Goal: Information Seeking & Learning: Learn about a topic

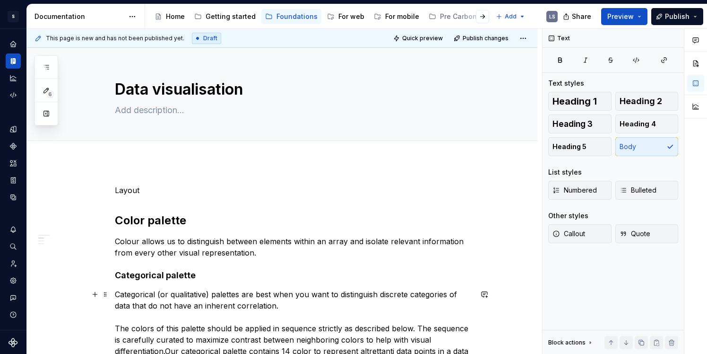
click at [137, 288] on p "Categorical (or qualitative) palettes are best when you want to distinguish dis…" at bounding box center [293, 327] width 357 height 79
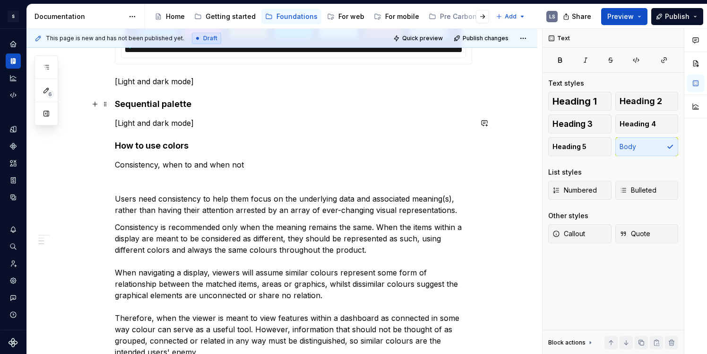
scroll to position [590, 0]
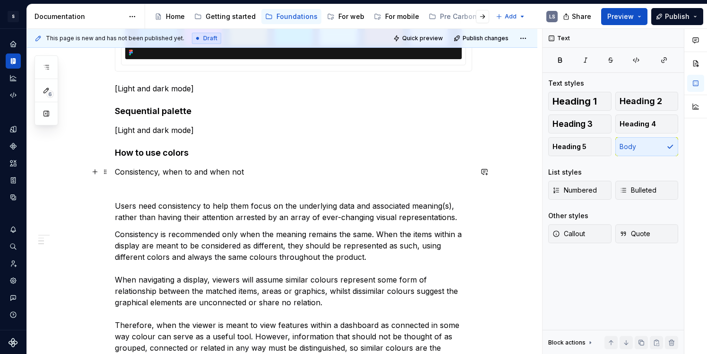
click at [149, 172] on p "Consistency, when to and when not" at bounding box center [293, 171] width 357 height 11
click at [141, 178] on div "Layout Color palette Colour allows us to distinguish between elements within an…" at bounding box center [293, 232] width 357 height 1277
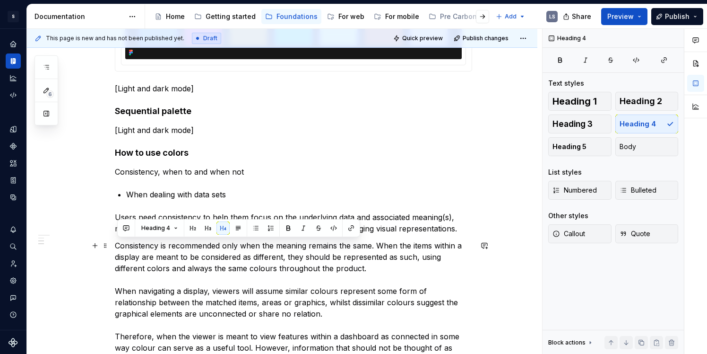
drag, startPoint x: 118, startPoint y: 246, endPoint x: 386, endPoint y: 264, distance: 269.1
click at [386, 264] on p "Consistency is recommended only when the meaning remains the same. When the ite…" at bounding box center [293, 308] width 357 height 136
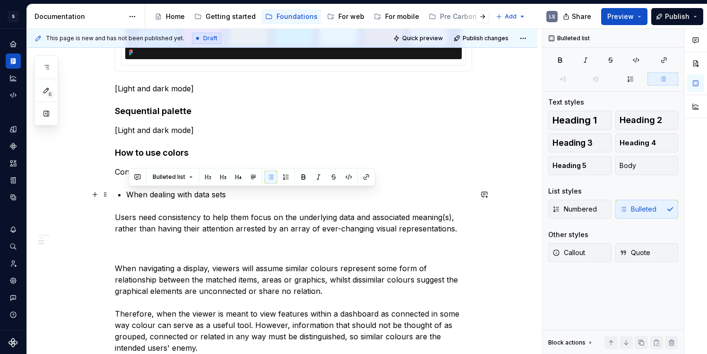
drag, startPoint x: 130, startPoint y: 193, endPoint x: 232, endPoint y: 193, distance: 102.1
click at [232, 193] on p "When dealing with data sets" at bounding box center [299, 194] width 346 height 11
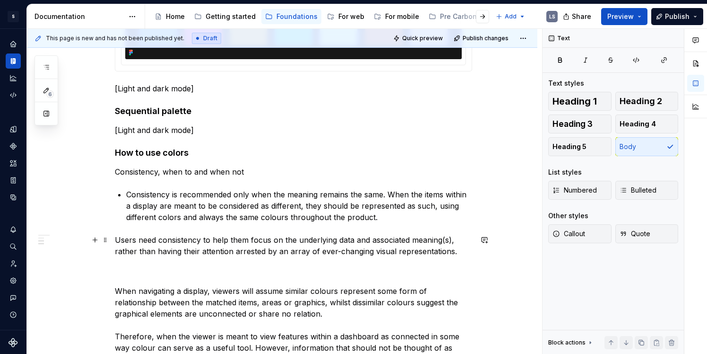
click at [227, 235] on p "Users need consistency to help them focus on the underlying data and associated…" at bounding box center [293, 245] width 357 height 23
click at [379, 195] on p "Consistency is recommended only when the meaning remains the same. When the ite…" at bounding box center [299, 206] width 346 height 34
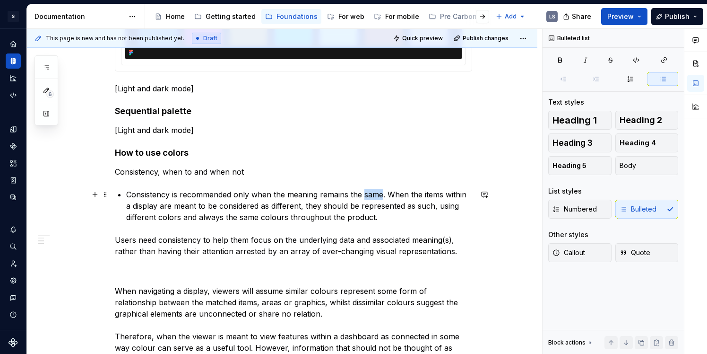
click at [379, 195] on p "Consistency is recommended only when the meaning remains the same. When the ite…" at bounding box center [299, 206] width 346 height 34
click at [390, 194] on p "Consistency is recommended only when the meaning remains the same. When the ite…" at bounding box center [299, 206] width 346 height 34
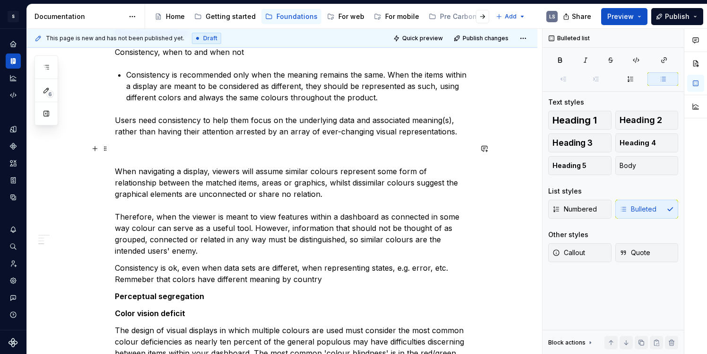
scroll to position [710, 0]
click at [191, 267] on p "Consistency is ok, even when data sets are differet, when representing states, …" at bounding box center [293, 272] width 357 height 23
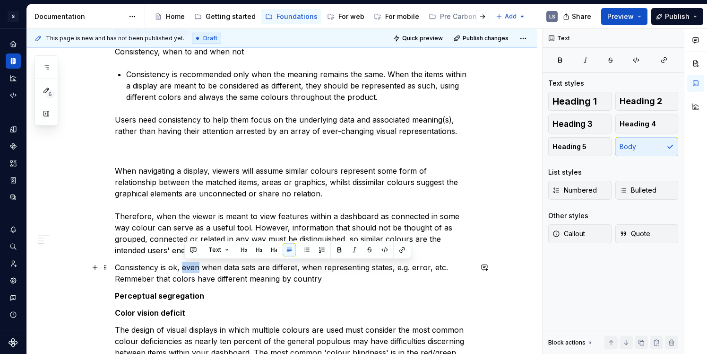
click at [191, 267] on p "Consistency is ok, even when data sets are differet, when representing states, …" at bounding box center [293, 272] width 357 height 23
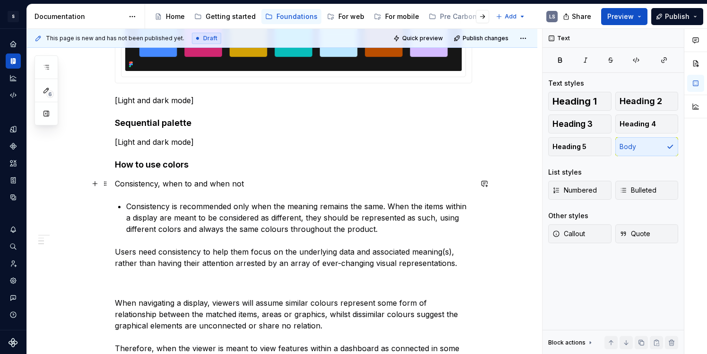
scroll to position [566, 0]
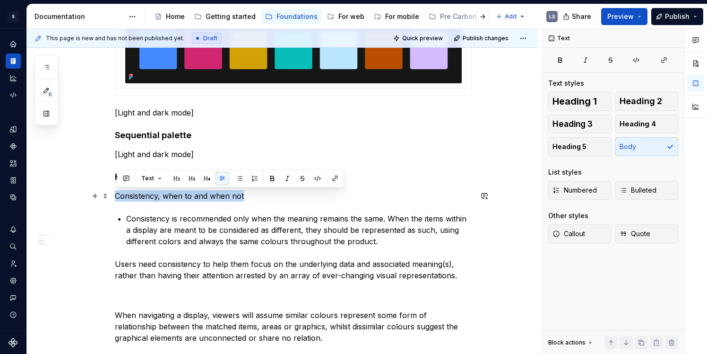
drag, startPoint x: 252, startPoint y: 199, endPoint x: 117, endPoint y: 192, distance: 134.9
click at [117, 192] on p "Consistency, when to and when not" at bounding box center [293, 195] width 357 height 11
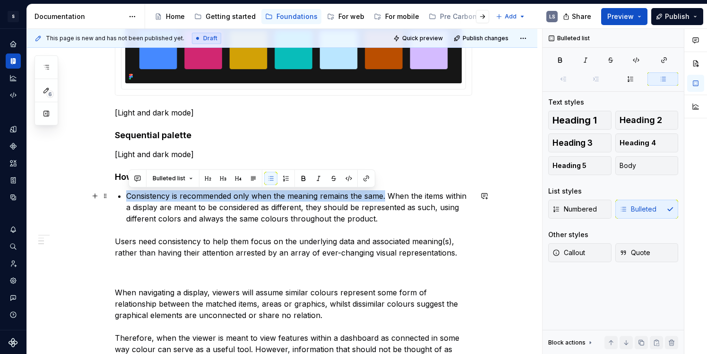
drag, startPoint x: 386, startPoint y: 198, endPoint x: 128, endPoint y: 194, distance: 258.1
click at [128, 194] on div "Layout Color palette Colour allows us to distinguish between elements within an…" at bounding box center [293, 251] width 357 height 1265
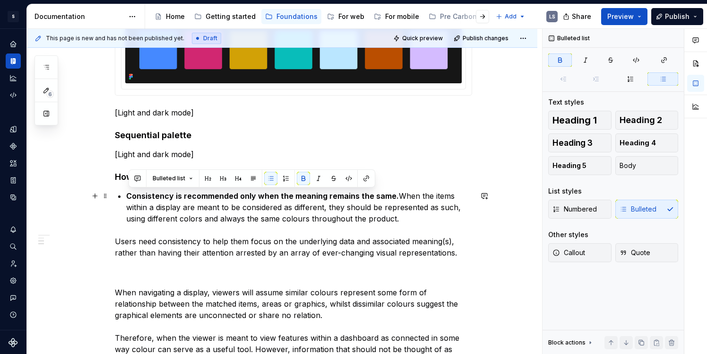
click at [395, 200] on p "Consistency is recommended only when the meaning remains the same. When the ite…" at bounding box center [299, 207] width 346 height 34
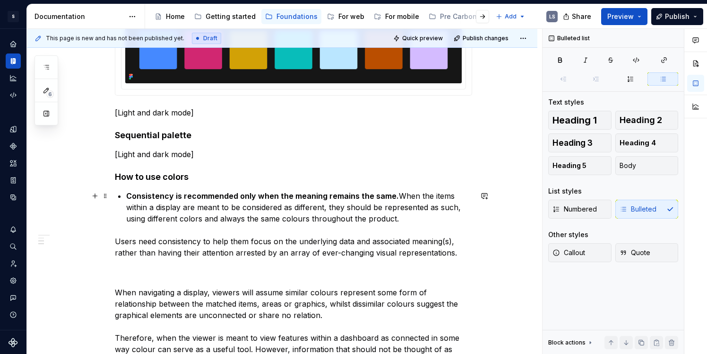
click at [389, 196] on strong "Consistency is recommended only when the meaning remains the same." at bounding box center [262, 195] width 273 height 9
click at [380, 212] on p "Consistency is recommended only when the meaning remains the same. When the ite…" at bounding box center [299, 207] width 346 height 34
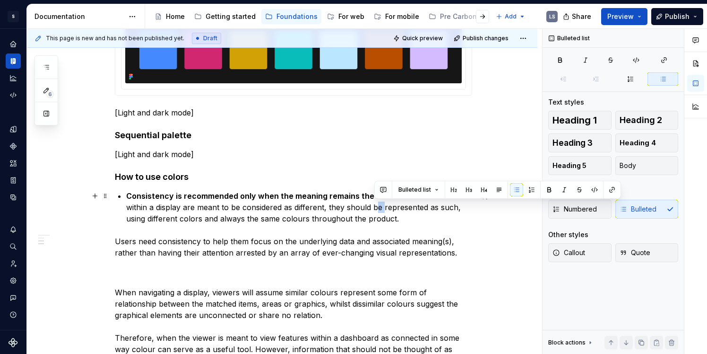
click at [380, 212] on p "Consistency is recommended only when the meaning remains the same. When the ite…" at bounding box center [299, 207] width 346 height 34
click at [362, 220] on p "Consistency is recommended only when the meaning remains the same. When the ite…" at bounding box center [299, 207] width 346 height 34
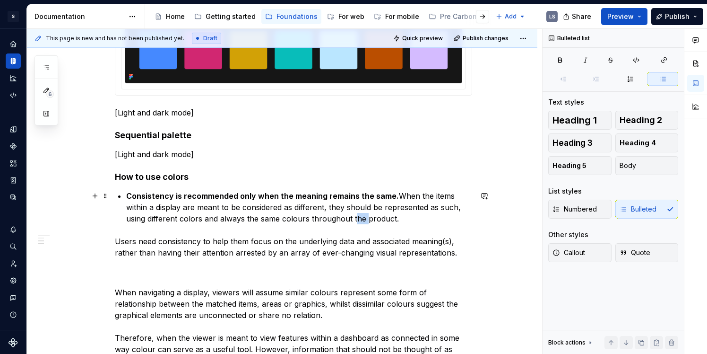
click at [362, 220] on p "Consistency is recommended only when the meaning remains the same. When the ite…" at bounding box center [299, 207] width 346 height 34
click at [251, 219] on p "Consistency is recommended only when the meaning remains the same. When the ite…" at bounding box center [299, 207] width 346 height 34
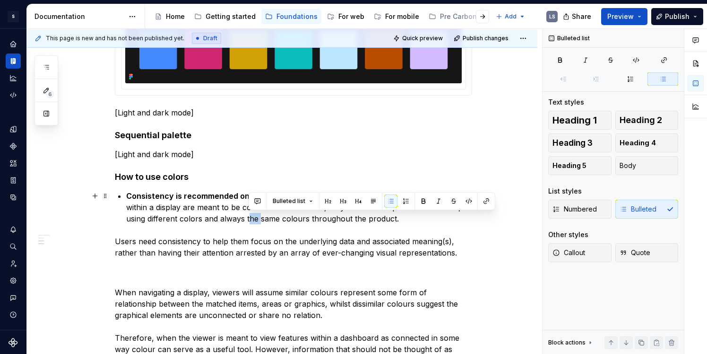
click at [251, 219] on p "Consistency is recommended only when the meaning remains the same. When the ite…" at bounding box center [299, 207] width 346 height 34
click at [234, 220] on p "Consistency is recommended only when the meaning remains the same. When the ite…" at bounding box center [299, 207] width 346 height 34
drag, startPoint x: 206, startPoint y: 220, endPoint x: 423, endPoint y: 218, distance: 217.0
click at [424, 218] on p "Consistency is recommended only when the meaning remains the same. When the ite…" at bounding box center [299, 207] width 346 height 34
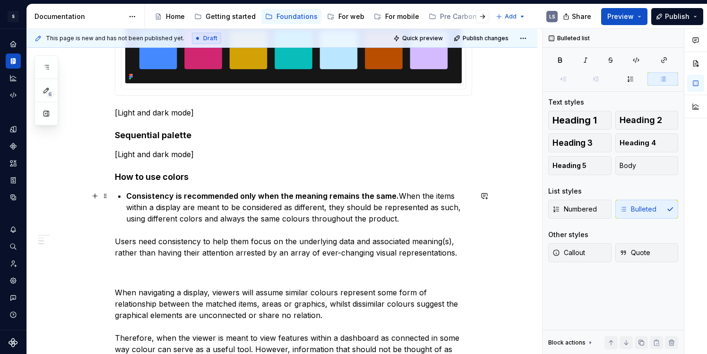
click at [464, 210] on p "Consistency is recommended only when the meaning remains the same. When the ite…" at bounding box center [299, 207] width 346 height 34
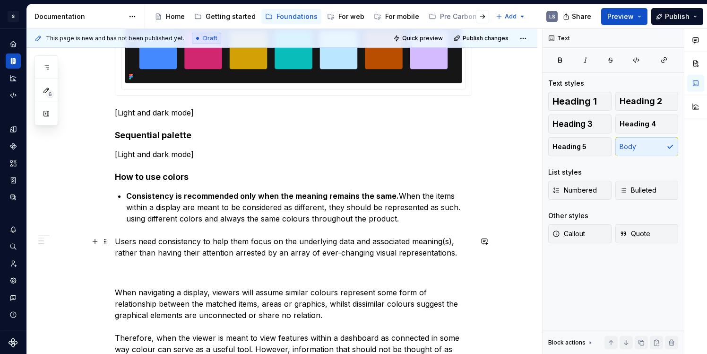
click at [326, 245] on p "Users need consistency to help them focus on the underlying data and associated…" at bounding box center [293, 246] width 357 height 23
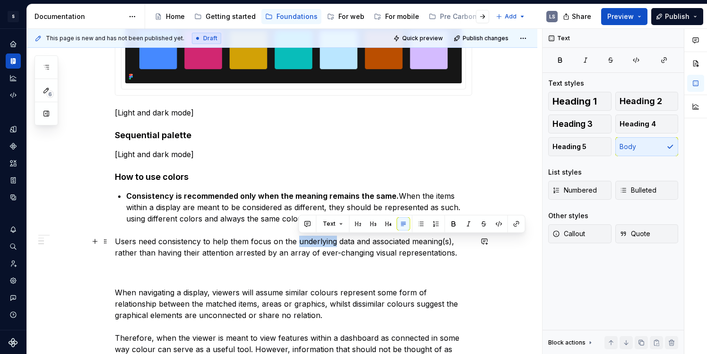
click at [326, 245] on p "Users need consistency to help them focus on the underlying data and associated…" at bounding box center [293, 246] width 357 height 23
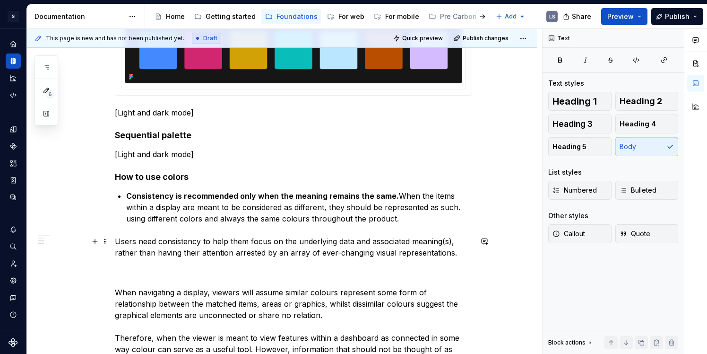
click at [294, 255] on p "Users need consistency to help them focus on the underlying data and associated…" at bounding box center [293, 246] width 357 height 23
click at [307, 261] on div "Layout Color palette Colour allows us to distinguish between elements within an…" at bounding box center [293, 251] width 357 height 1265
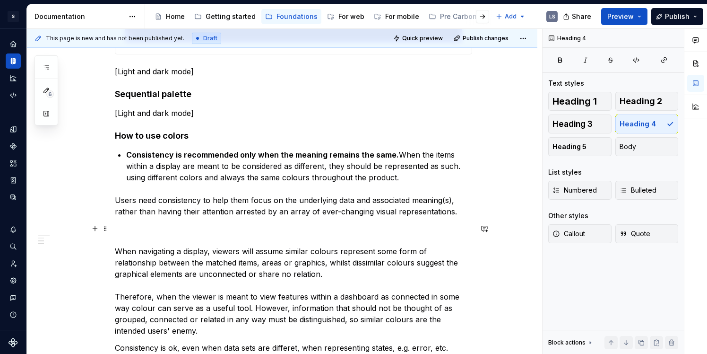
scroll to position [616, 0]
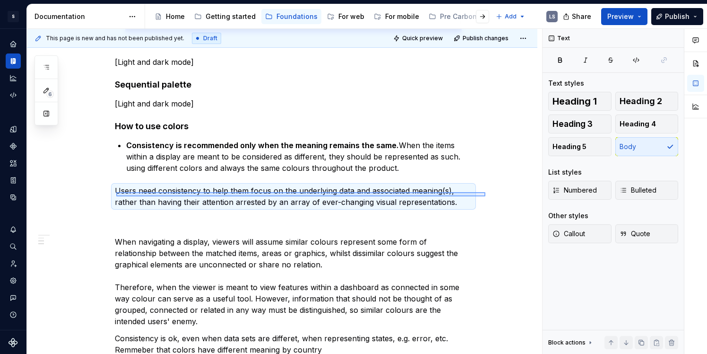
drag, startPoint x: 116, startPoint y: 192, endPoint x: 485, endPoint y: 196, distance: 369.2
click at [485, 196] on div "This page is new and has not been published yet. Draft Quick preview Publish ch…" at bounding box center [284, 191] width 515 height 325
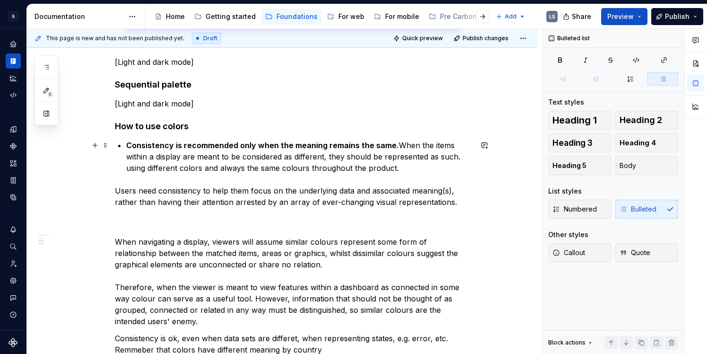
click at [403, 165] on p "Consistency is recommended only when the meaning remains the same. When the ite…" at bounding box center [299, 156] width 346 height 34
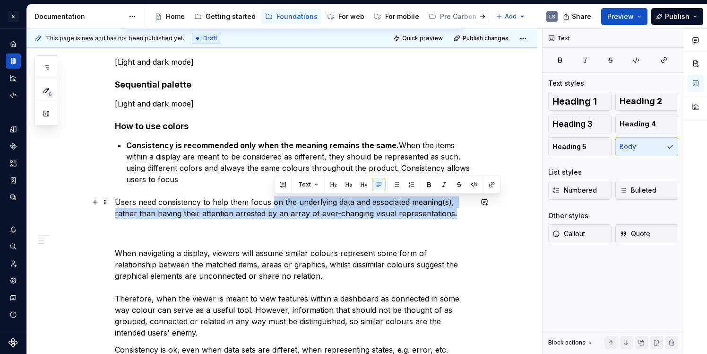
drag, startPoint x: 274, startPoint y: 202, endPoint x: 461, endPoint y: 215, distance: 187.6
click at [461, 215] on p "Users need consistency to help them focus on the underlying data and associated…" at bounding box center [293, 207] width 357 height 23
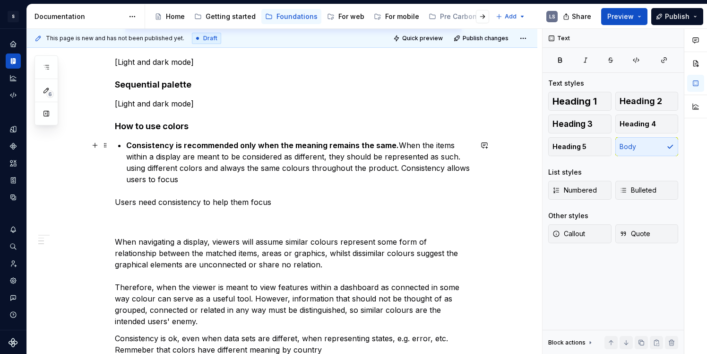
click at [212, 178] on p "Consistency is recommended only when the meaning remains the same. When the ite…" at bounding box center [299, 161] width 346 height 45
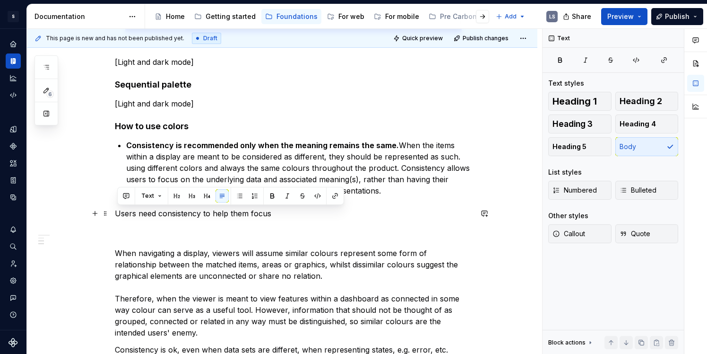
drag, startPoint x: 118, startPoint y: 214, endPoint x: 277, endPoint y: 215, distance: 158.8
click at [277, 215] on p "Users need consistency to help them focus" at bounding box center [293, 213] width 357 height 11
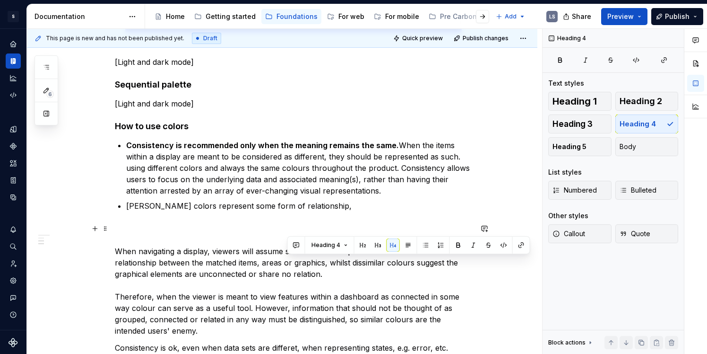
drag, startPoint x: 287, startPoint y: 265, endPoint x: 294, endPoint y: 276, distance: 13.6
click at [294, 276] on p "When navigating a display, viewers will assume similar colours represent some f…" at bounding box center [293, 279] width 357 height 113
copy p "whilst dissimilar colours suggest the graphical elements are unconnected or sha…"
click at [311, 206] on p "[PERSON_NAME] colors represent some form of relationship," at bounding box center [299, 205] width 346 height 11
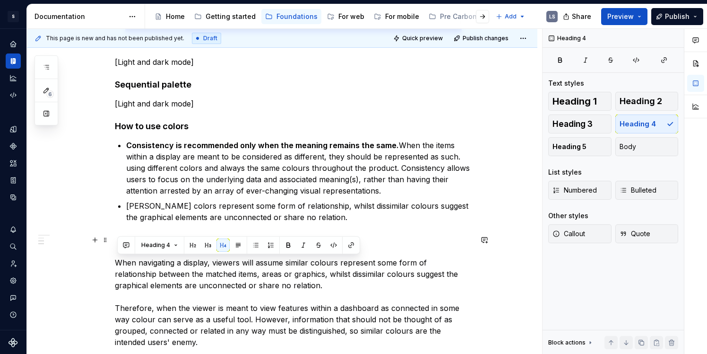
drag, startPoint x: 289, startPoint y: 287, endPoint x: 104, endPoint y: 263, distance: 187.3
click at [104, 263] on div "Layout Color palette Colour allows us to distinguish between elements within an…" at bounding box center [282, 258] width 510 height 1426
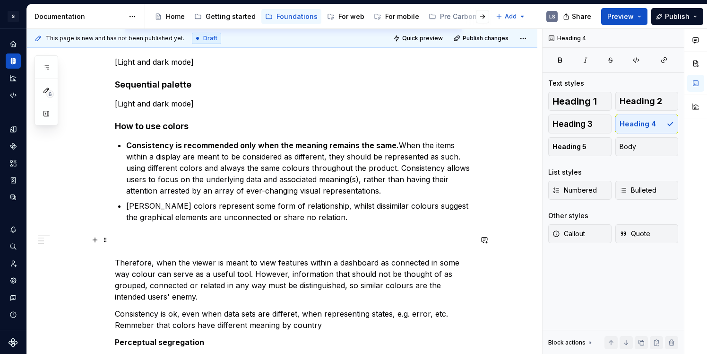
click at [277, 247] on p "Therefore, when the viewer is meant to view features within a dashboard as conn…" at bounding box center [293, 268] width 357 height 68
click at [220, 272] on p "Therefore, when the viewer is meant to view features within a dashboard as conn…" at bounding box center [293, 268] width 357 height 68
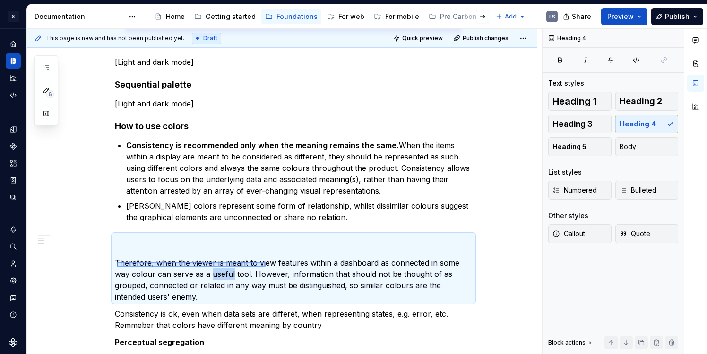
drag, startPoint x: 117, startPoint y: 262, endPoint x: 255, endPoint y: 275, distance: 139.1
click at [255, 276] on div "This page is new and has not been published yet. Draft Quick preview Publish ch…" at bounding box center [284, 191] width 515 height 325
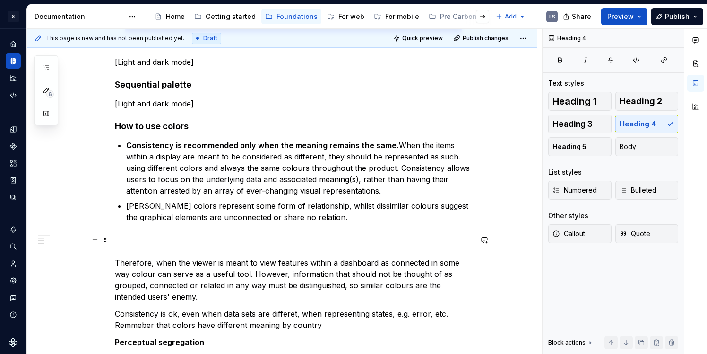
click at [254, 272] on p "Therefore, when the viewer is meant to view features within a dashboard as conn…" at bounding box center [293, 268] width 357 height 68
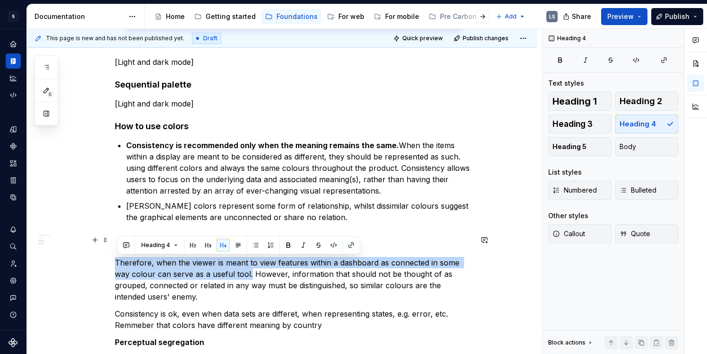
drag, startPoint x: 252, startPoint y: 277, endPoint x: 116, endPoint y: 257, distance: 137.6
click at [116, 257] on div "Layout Color palette Colour allows us to distinguish between elements within an…" at bounding box center [282, 235] width 510 height 1381
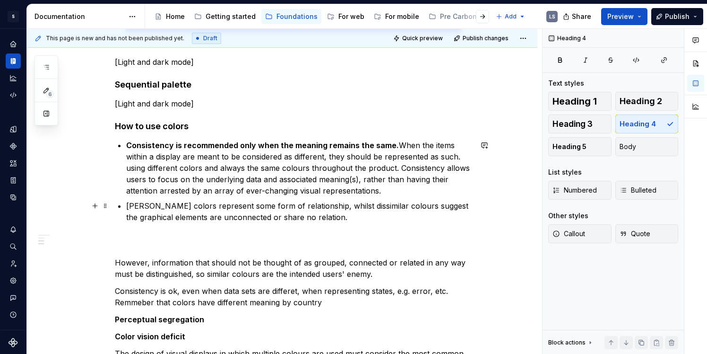
click at [352, 222] on p "[PERSON_NAME] colors represent some form of relationship, whilst dissimilar col…" at bounding box center [299, 211] width 346 height 23
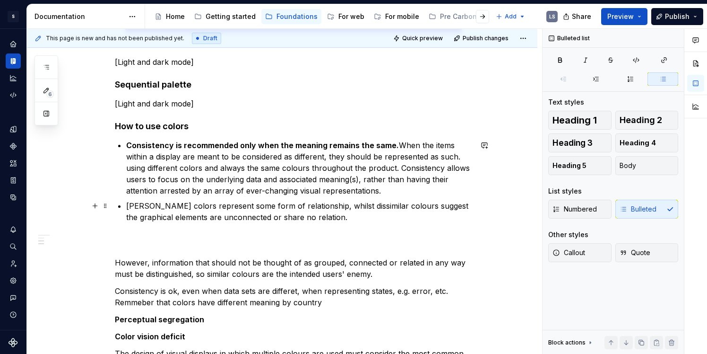
click at [309, 206] on p "[PERSON_NAME] colors represent some form of relationship, whilst dissimilar col…" at bounding box center [299, 211] width 346 height 23
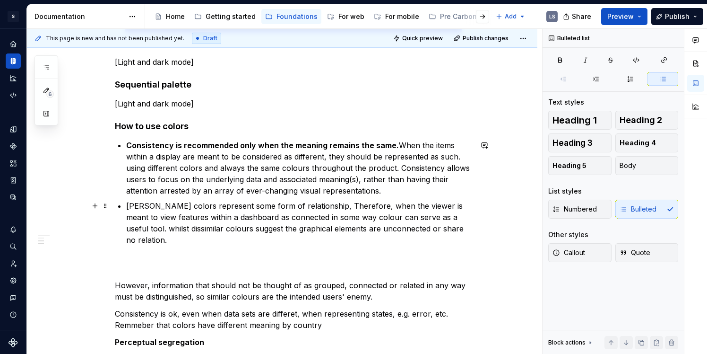
click at [129, 206] on p "[PERSON_NAME] colors represent some form of relationship, Therefore, when the v…" at bounding box center [299, 222] width 346 height 45
click at [135, 202] on p "Relationships. Similar colors represent some form of relationship, Therefore, w…" at bounding box center [299, 222] width 346 height 45
click at [196, 226] on p "Relationships . Similar colors represent some form of relationship, Therefore, …" at bounding box center [299, 222] width 346 height 45
click at [196, 237] on p "Relationships . Similar colors represent some form of relationship, Therefore, …" at bounding box center [299, 222] width 346 height 45
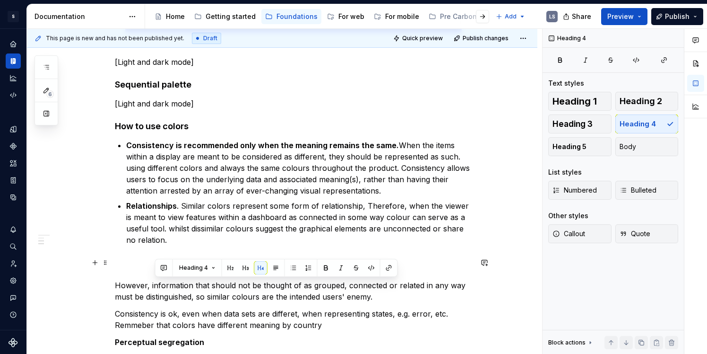
drag, startPoint x: 154, startPoint y: 285, endPoint x: 411, endPoint y: 298, distance: 257.5
click at [411, 298] on p "However, information that should not be thought of as grouped, connected or rel…" at bounding box center [293, 279] width 357 height 45
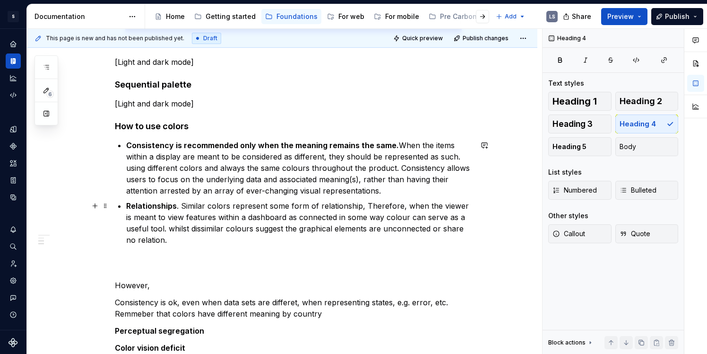
click at [233, 239] on p "Relationships . Similar colors represent some form of relationship, Therefore, …" at bounding box center [299, 222] width 346 height 45
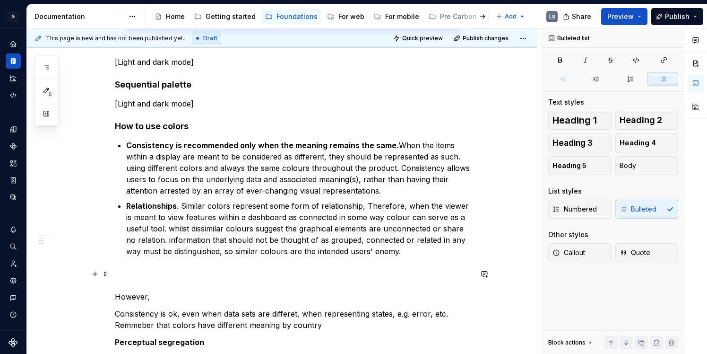
click at [139, 298] on p "However," at bounding box center [293, 285] width 357 height 34
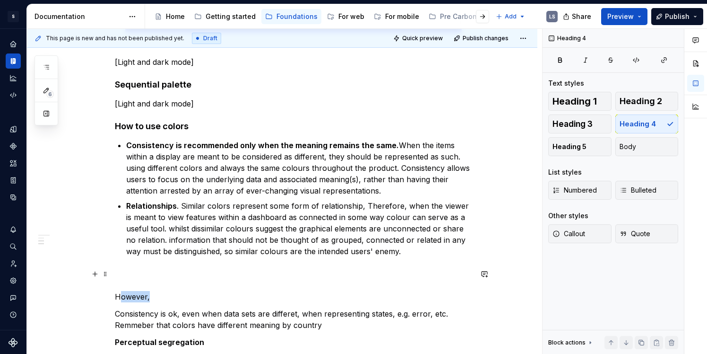
click at [139, 298] on p "However," at bounding box center [293, 285] width 357 height 34
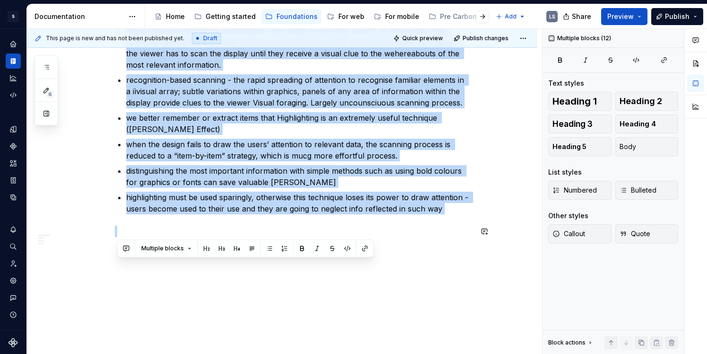
drag, startPoint x: 119, startPoint y: 328, endPoint x: 307, endPoint y: 209, distance: 222.8
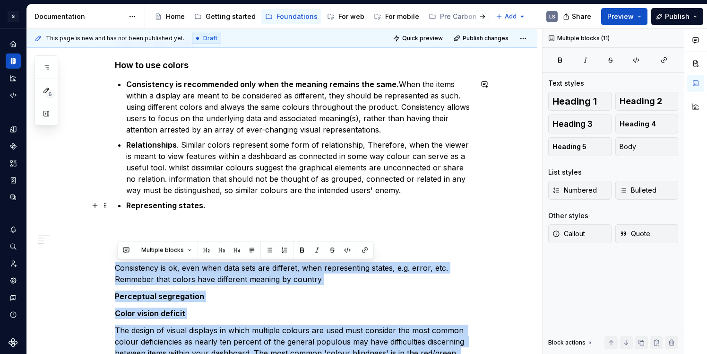
scroll to position [646, 0]
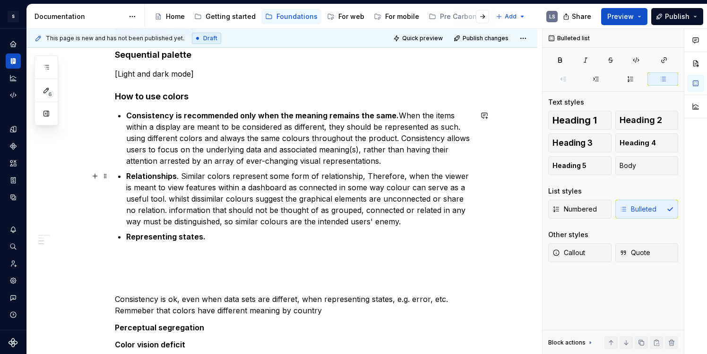
click at [303, 216] on p "Relationships . Similar colors represent some form of relationship, Therefore, …" at bounding box center [299, 198] width 346 height 57
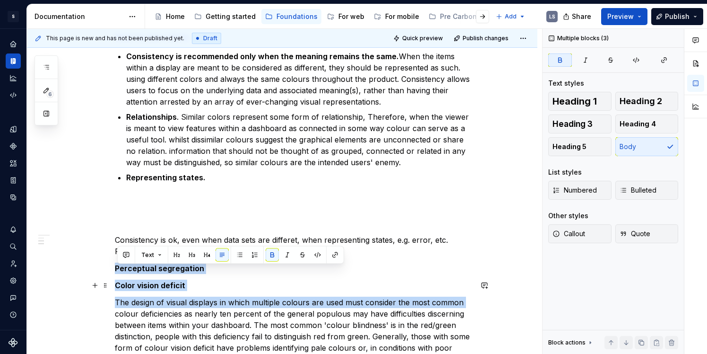
scroll to position [708, 0]
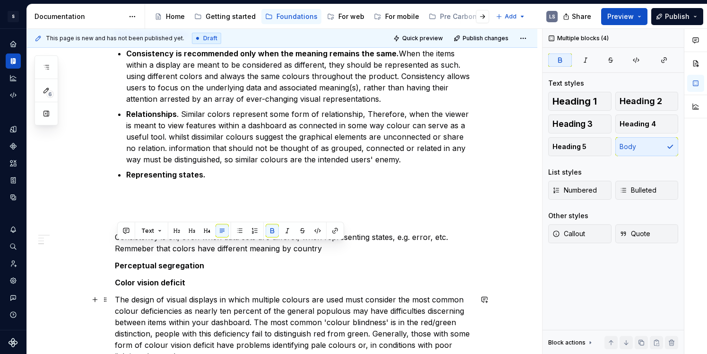
drag, startPoint x: 336, startPoint y: 309, endPoint x: 123, endPoint y: 257, distance: 219.4
click at [123, 257] on div "Layout Color palette Colour allows us to distinguish between elements within an…" at bounding box center [293, 104] width 357 height 1256
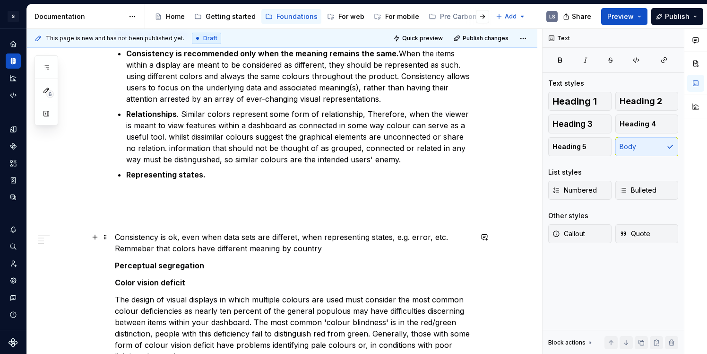
click at [133, 251] on p "Consistency is ok, even when data sets are differet, when representing states, …" at bounding box center [293, 242] width 357 height 23
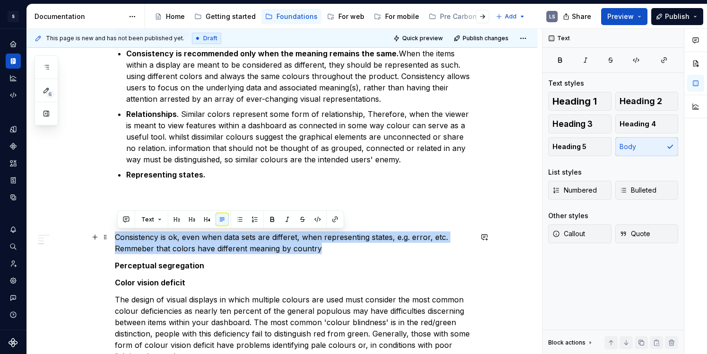
drag, startPoint x: 118, startPoint y: 238, endPoint x: 333, endPoint y: 245, distance: 215.2
click at [333, 245] on p "Consistency is ok, even when data sets are differet, when representing states, …" at bounding box center [293, 242] width 357 height 23
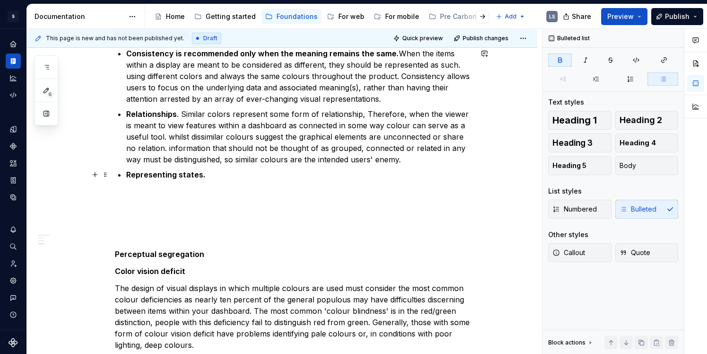
click at [218, 174] on p "Representing states." at bounding box center [299, 174] width 346 height 11
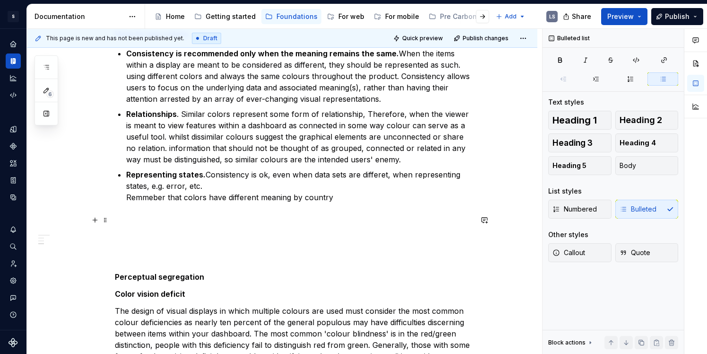
click at [230, 223] on p at bounding box center [293, 231] width 357 height 34
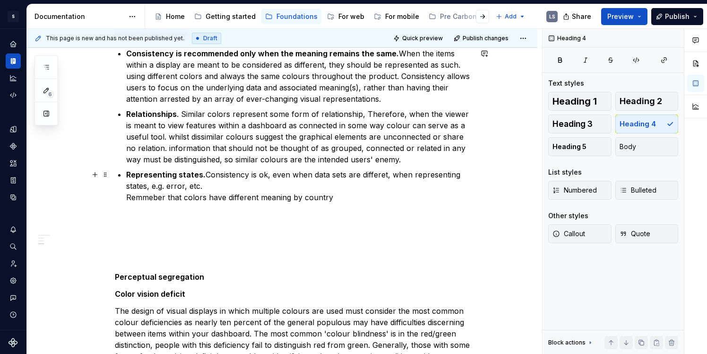
click at [129, 196] on p "Representing states. Consistency is ok, even when data sets are differet, when …" at bounding box center [299, 186] width 346 height 34
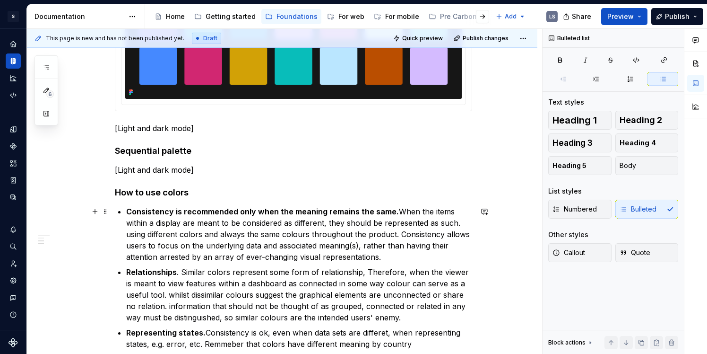
scroll to position [548, 0]
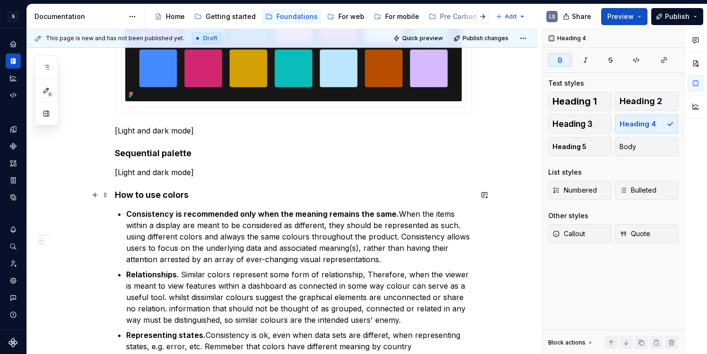
click at [199, 194] on h4 "How to use colors" at bounding box center [293, 194] width 357 height 11
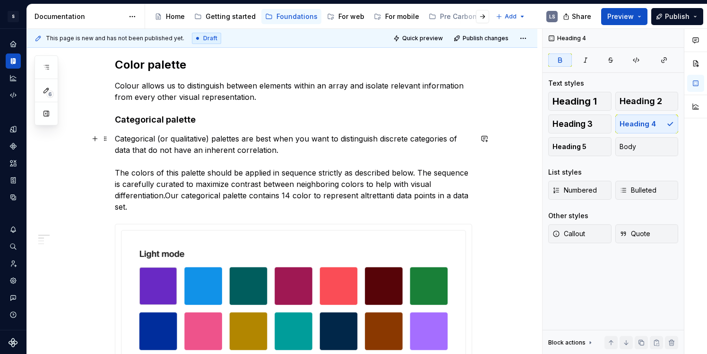
scroll to position [155, 0]
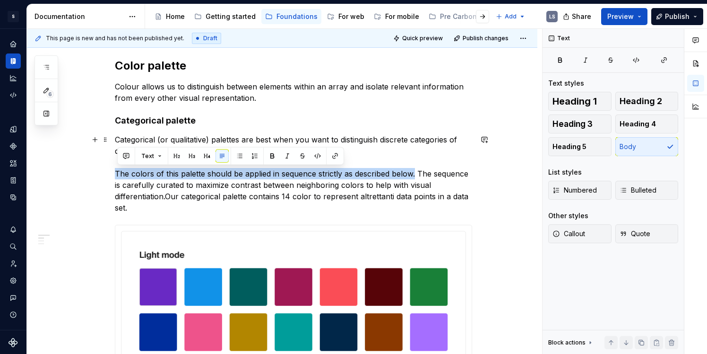
drag, startPoint x: 417, startPoint y: 177, endPoint x: 115, endPoint y: 170, distance: 301.6
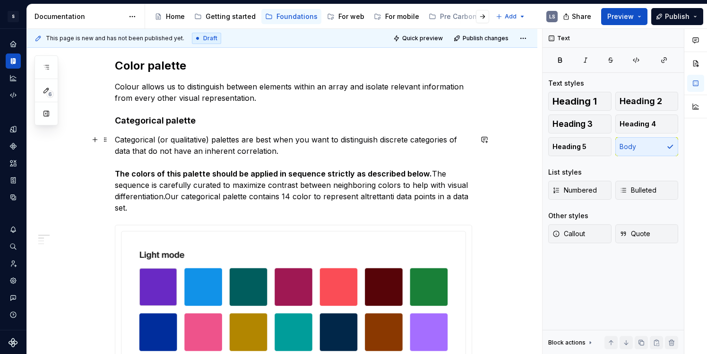
click at [164, 197] on p "Categorical (or qualitative) palettes are best when you want to distinguish dis…" at bounding box center [293, 173] width 357 height 79
click at [171, 196] on p "Categorical (or qualitative) palettes are best when you want to distinguish dis…" at bounding box center [293, 173] width 357 height 79
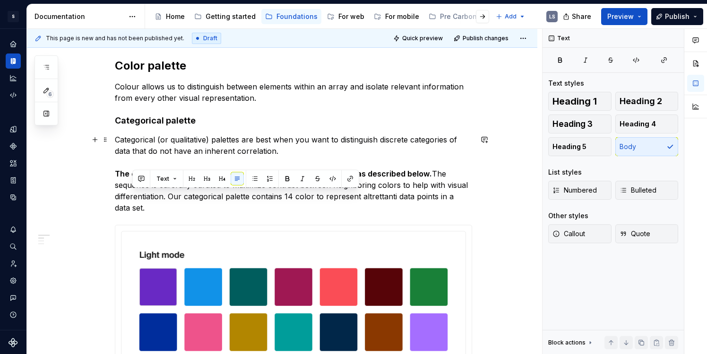
drag, startPoint x: 173, startPoint y: 194, endPoint x: 181, endPoint y: 204, distance: 12.7
click at [181, 204] on p "Categorical (or qualitative) palettes are best when you want to distinguish dis…" at bounding box center [293, 173] width 357 height 79
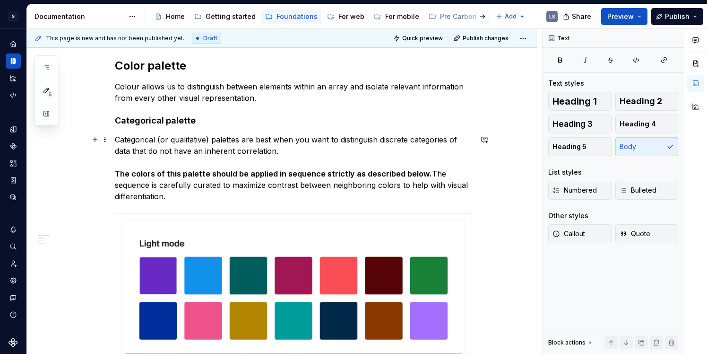
click at [118, 170] on strong "The colors of this palette should be applied in sequence strictly as described …" at bounding box center [273, 173] width 317 height 9
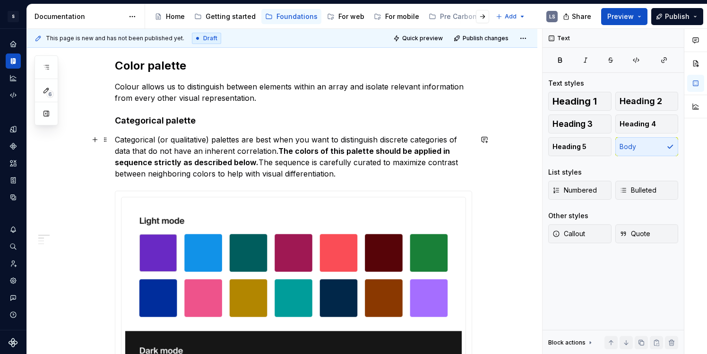
click at [347, 168] on p "Categorical (or qualitative) palettes are best when you want to distinguish dis…" at bounding box center [293, 156] width 357 height 45
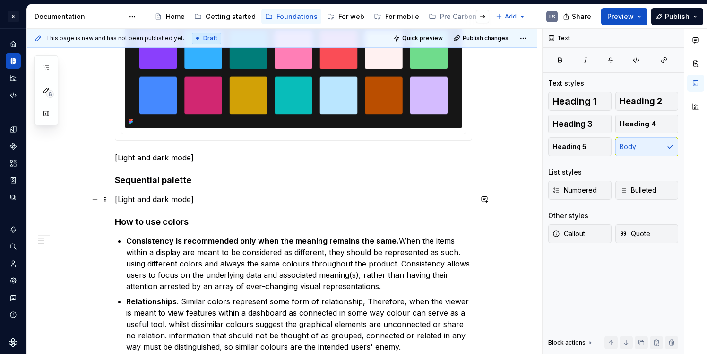
scroll to position [472, 0]
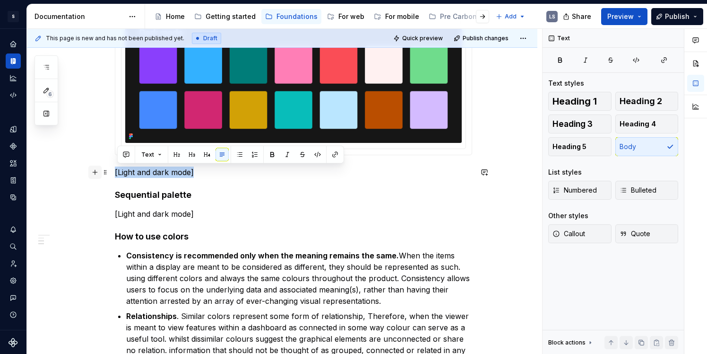
drag, startPoint x: 205, startPoint y: 173, endPoint x: 97, endPoint y: 176, distance: 107.8
click at [115, 176] on div "Layout Color palette Colour allows us to distinguish between elements within an…" at bounding box center [293, 328] width 357 height 1233
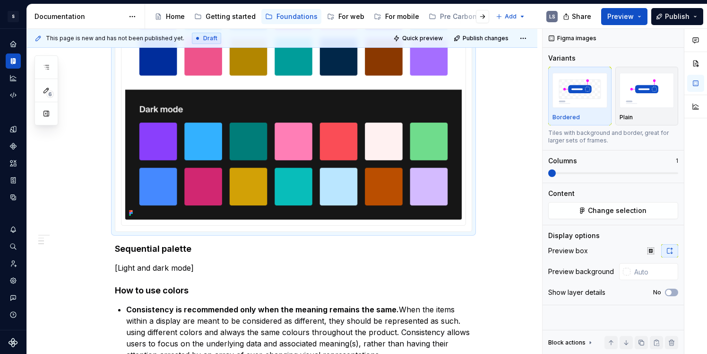
scroll to position [408, 0]
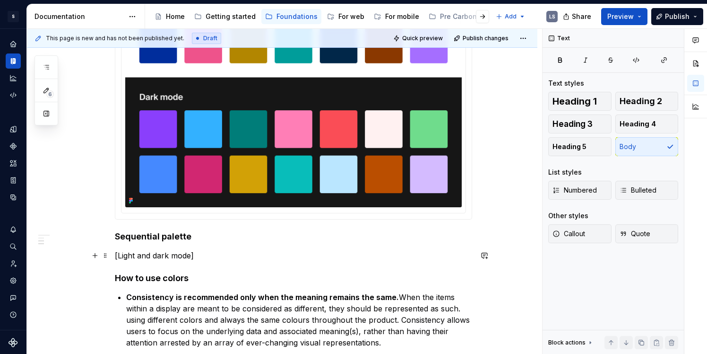
click at [205, 256] on p "[Light and dark mode]" at bounding box center [293, 255] width 357 height 11
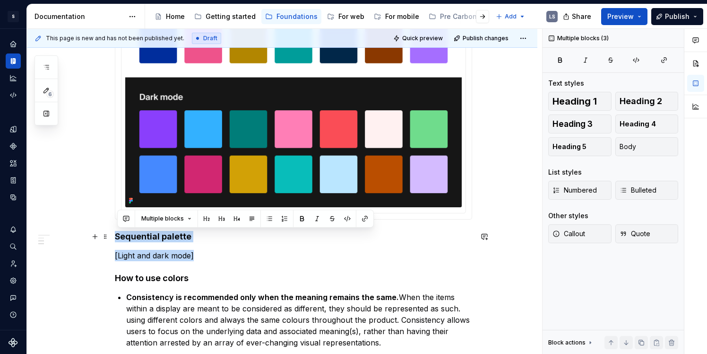
drag, startPoint x: 205, startPoint y: 256, endPoint x: 113, endPoint y: 233, distance: 94.5
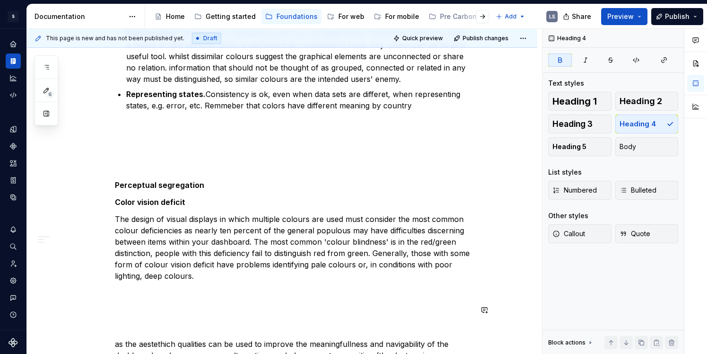
scroll to position [675, 0]
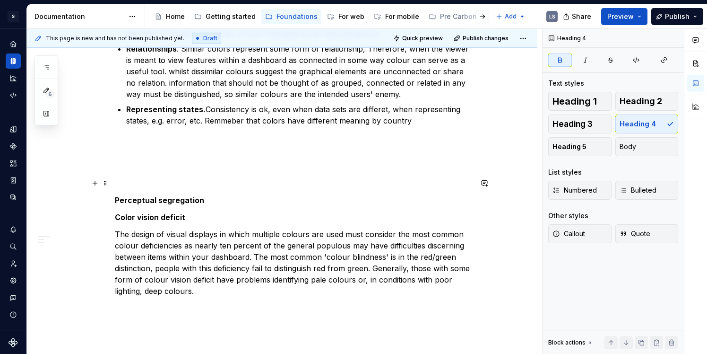
click at [160, 164] on p at bounding box center [293, 155] width 357 height 34
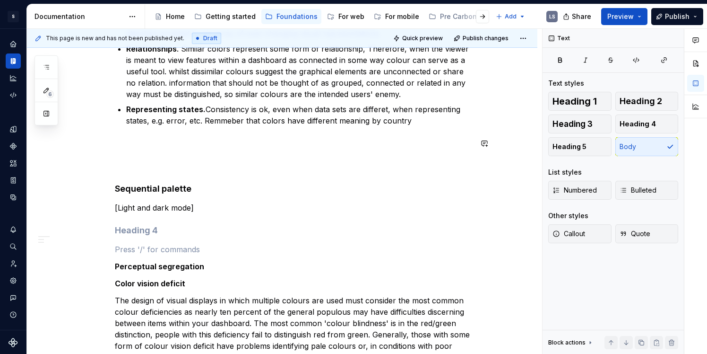
click at [160, 164] on p at bounding box center [293, 155] width 357 height 34
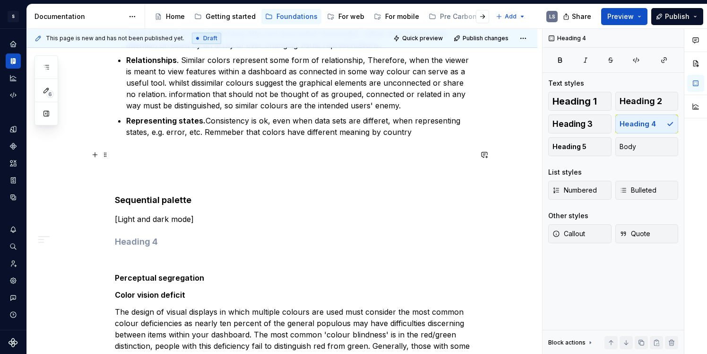
scroll to position [659, 0]
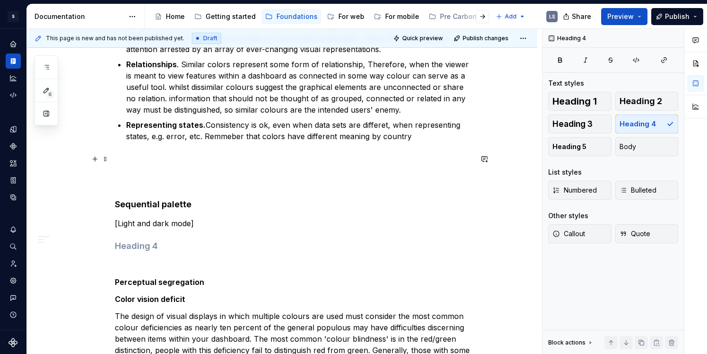
click at [139, 170] on p at bounding box center [293, 170] width 357 height 34
click at [96, 156] on button "button" at bounding box center [94, 158] width 13 height 13
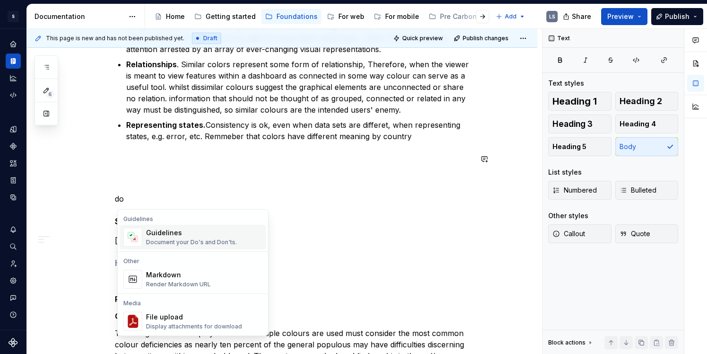
click at [171, 243] on div "Document your Do's and Don'ts." at bounding box center [191, 242] width 91 height 8
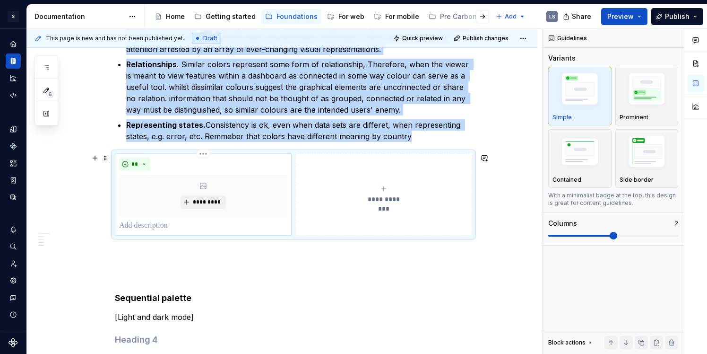
click at [163, 223] on p at bounding box center [203, 225] width 168 height 11
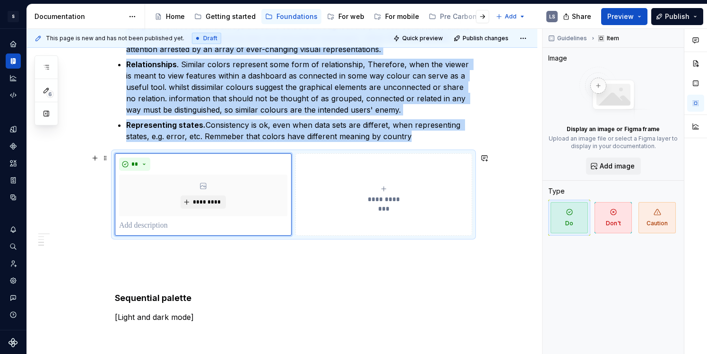
click at [326, 173] on button "**********" at bounding box center [383, 194] width 177 height 82
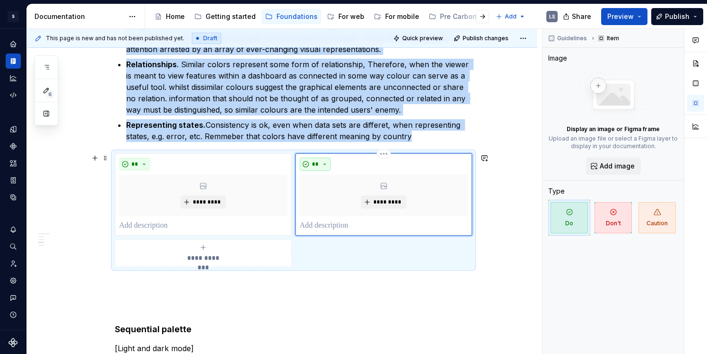
click at [324, 166] on button "**" at bounding box center [315, 163] width 31 height 13
click at [326, 195] on div "Suggestions" at bounding box center [324, 198] width 8 height 8
click at [213, 226] on p at bounding box center [203, 225] width 168 height 11
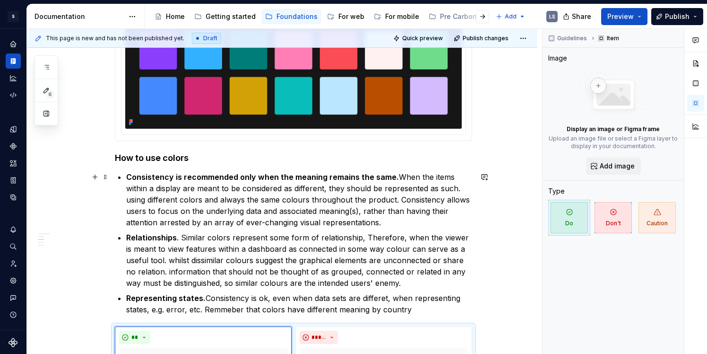
scroll to position [486, 0]
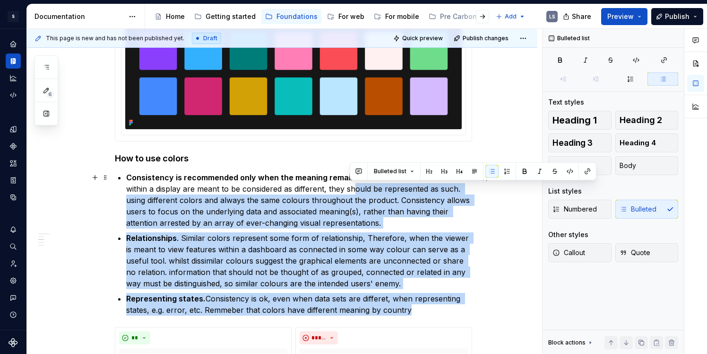
drag, startPoint x: 127, startPoint y: 179, endPoint x: 350, endPoint y: 190, distance: 223.4
click at [350, 190] on p "Consistency is recommended only when the meaning remains the same. When the ite…" at bounding box center [299, 200] width 346 height 57
click at [351, 208] on p "Consistency is recommended only when the meaning remains the same. When the ite…" at bounding box center [299, 200] width 346 height 57
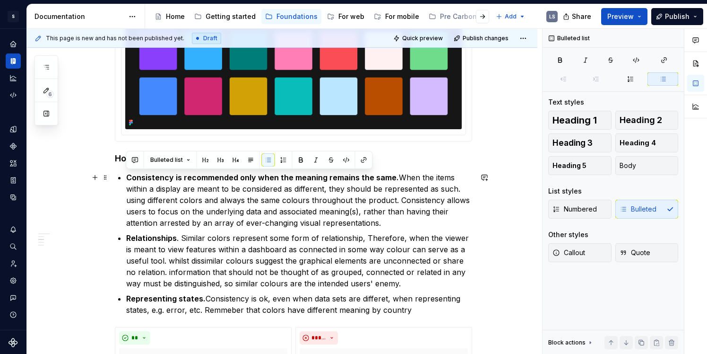
drag, startPoint x: 382, startPoint y: 218, endPoint x: 123, endPoint y: 177, distance: 262.3
copy p "Consistency is recommended only when the meaning remains the same. When the ite…"
type textarea "*"
